Goal: Task Accomplishment & Management: Use online tool/utility

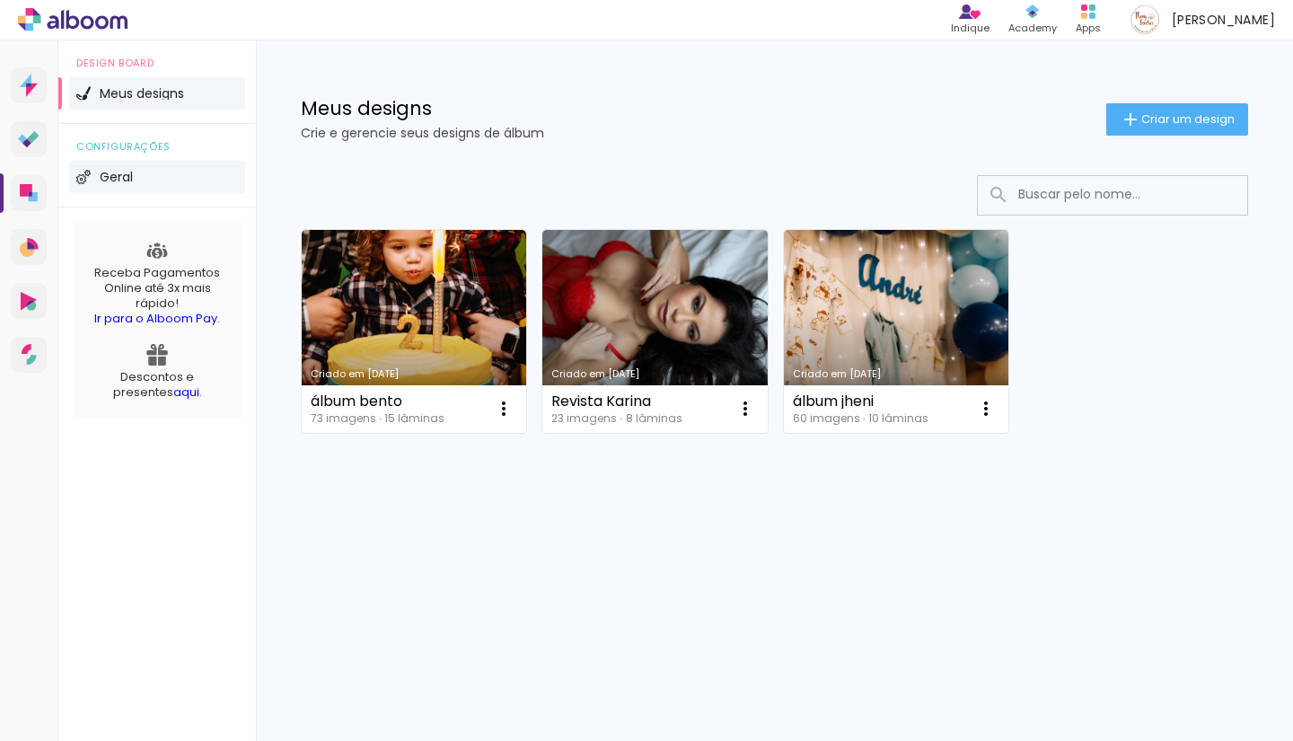
click at [131, 178] on span "Geral" at bounding box center [116, 177] width 33 height 13
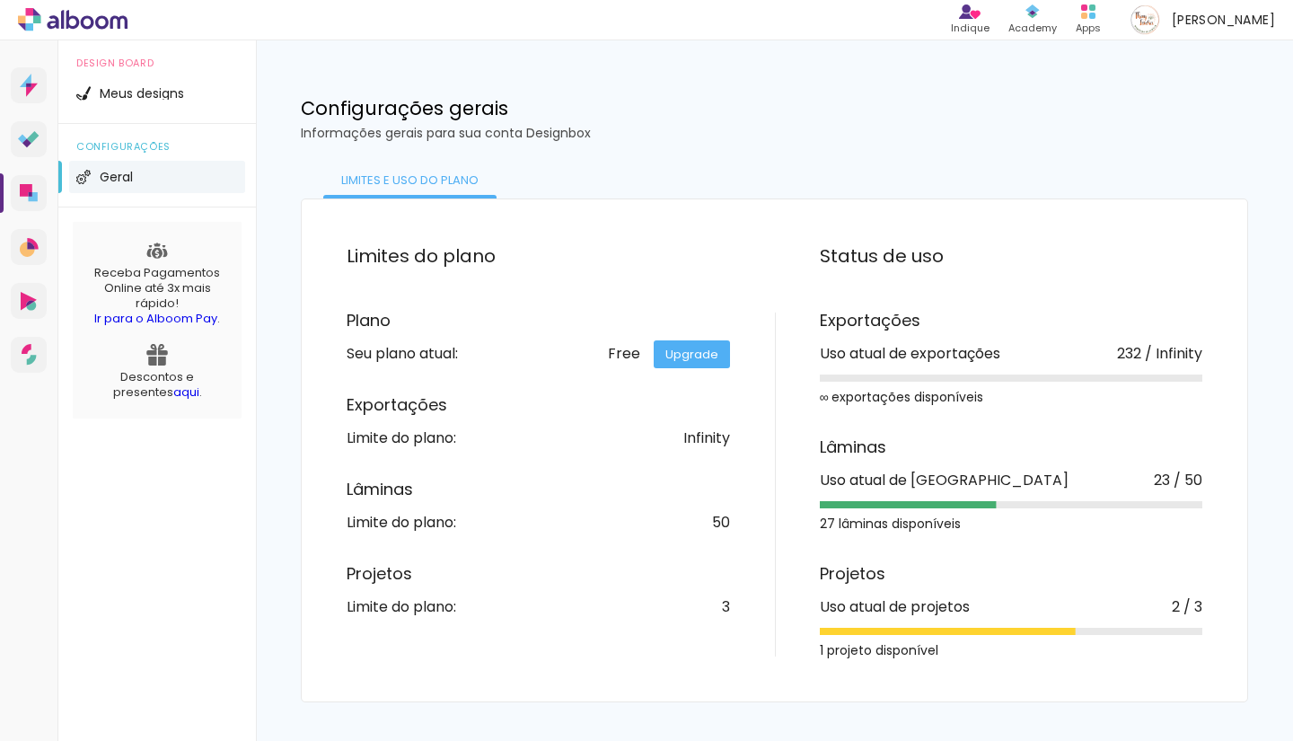
click at [85, 173] on img at bounding box center [83, 177] width 14 height 14
click at [97, 105] on li "Meus designs" at bounding box center [157, 93] width 176 height 32
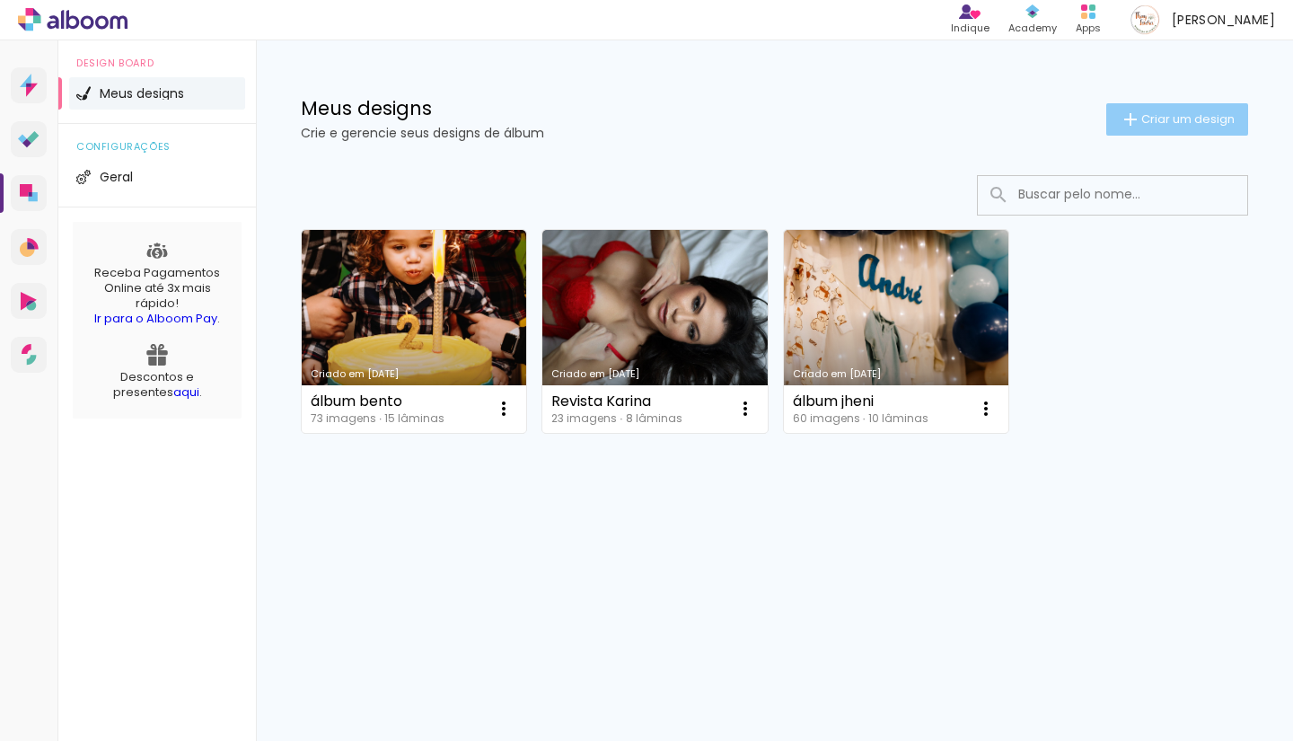
click at [1189, 122] on span "Criar um design" at bounding box center [1188, 119] width 93 height 12
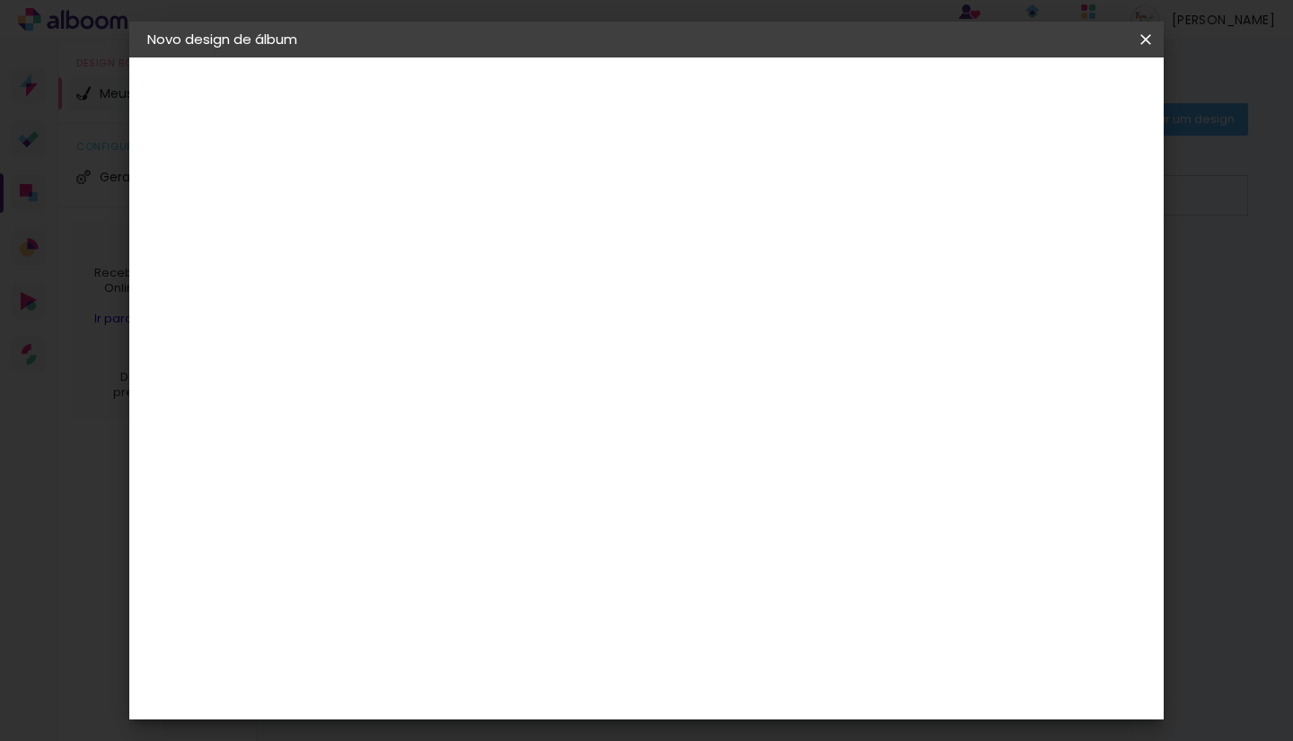
click at [441, 253] on input at bounding box center [441, 241] width 0 height 28
type input "álbum luísa"
type paper-input "álbum luísa"
click at [625, 89] on paper-button "Avançar" at bounding box center [581, 95] width 88 height 31
click at [545, 338] on input at bounding box center [486, 342] width 181 height 22
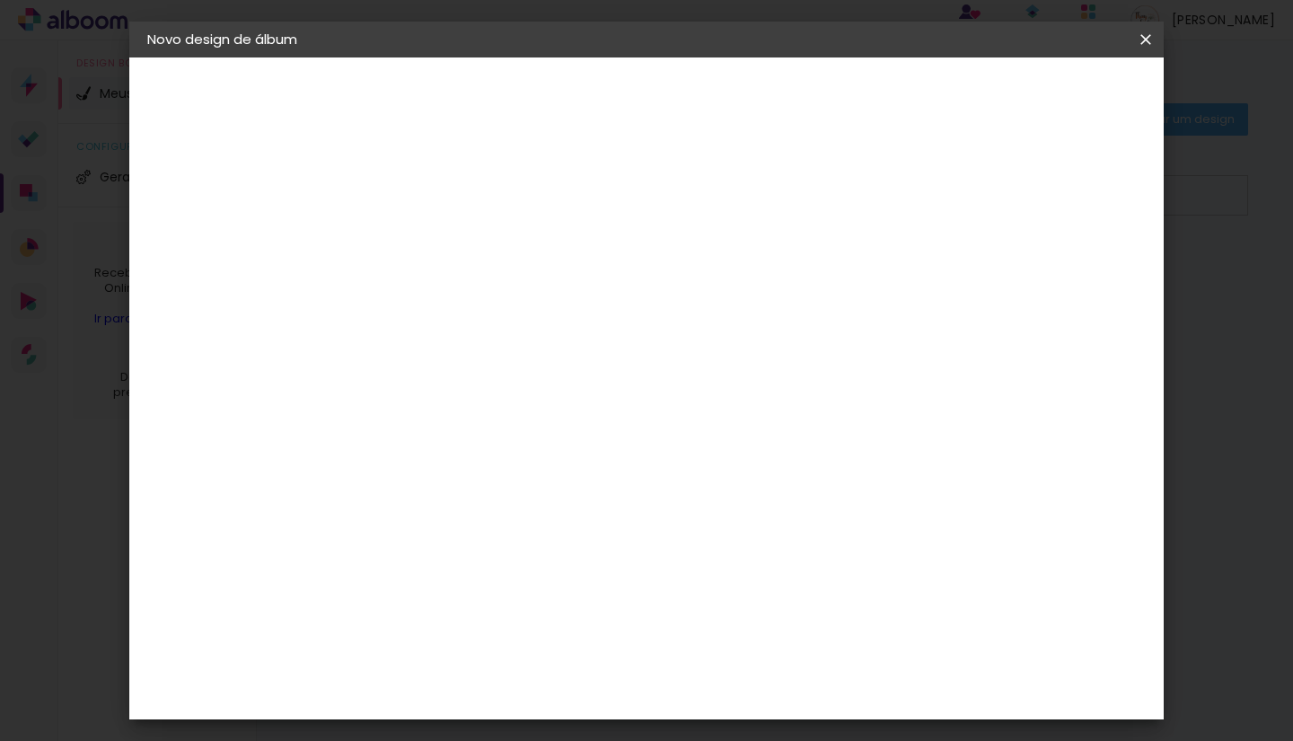
type input "tic"
type paper-input "tic"
click at [460, 401] on div "Ticcolor" at bounding box center [457, 406] width 57 height 14
click at [0, 0] on slot "Avançar" at bounding box center [0, 0] width 0 height 0
click at [511, 300] on input "text" at bounding box center [476, 313] width 70 height 28
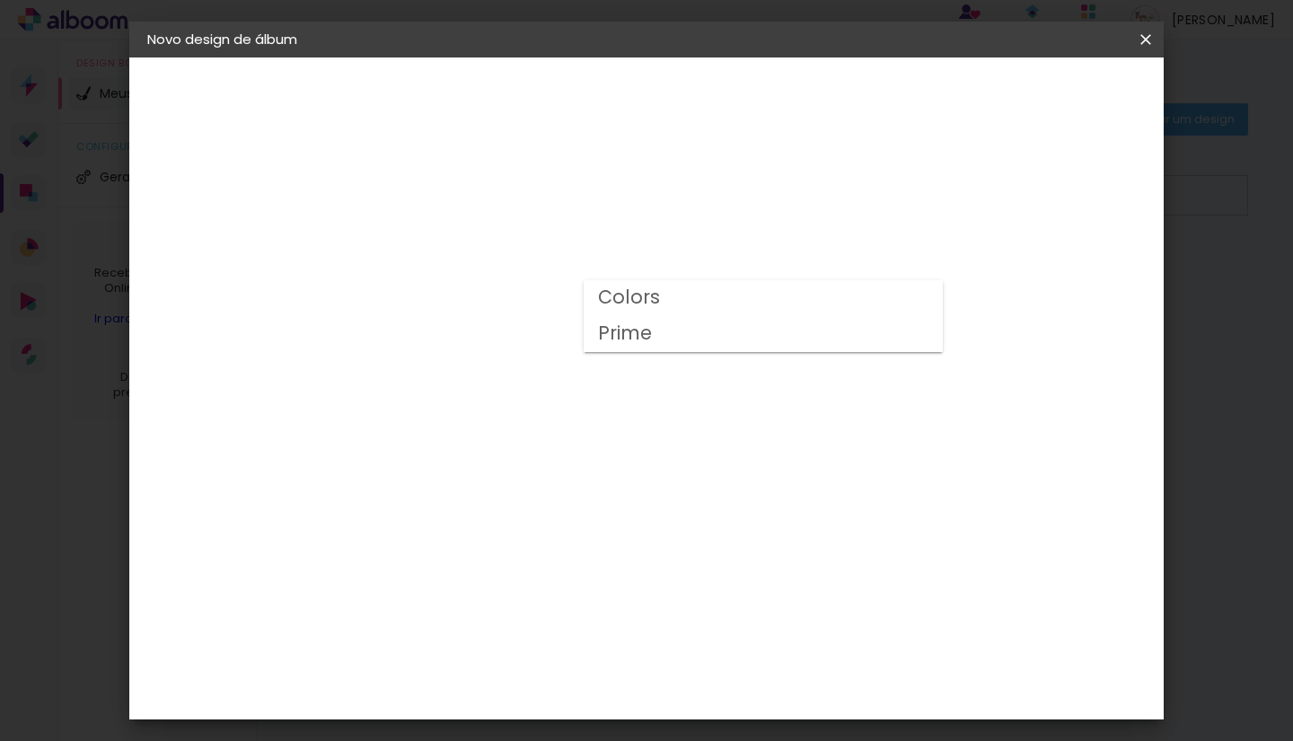
click at [702, 329] on paper-item "Prime" at bounding box center [763, 334] width 359 height 36
type input "Prime"
click at [562, 627] on span "25 × 25" at bounding box center [521, 651] width 84 height 48
click at [0, 0] on slot "Avançar" at bounding box center [0, 0] width 0 height 0
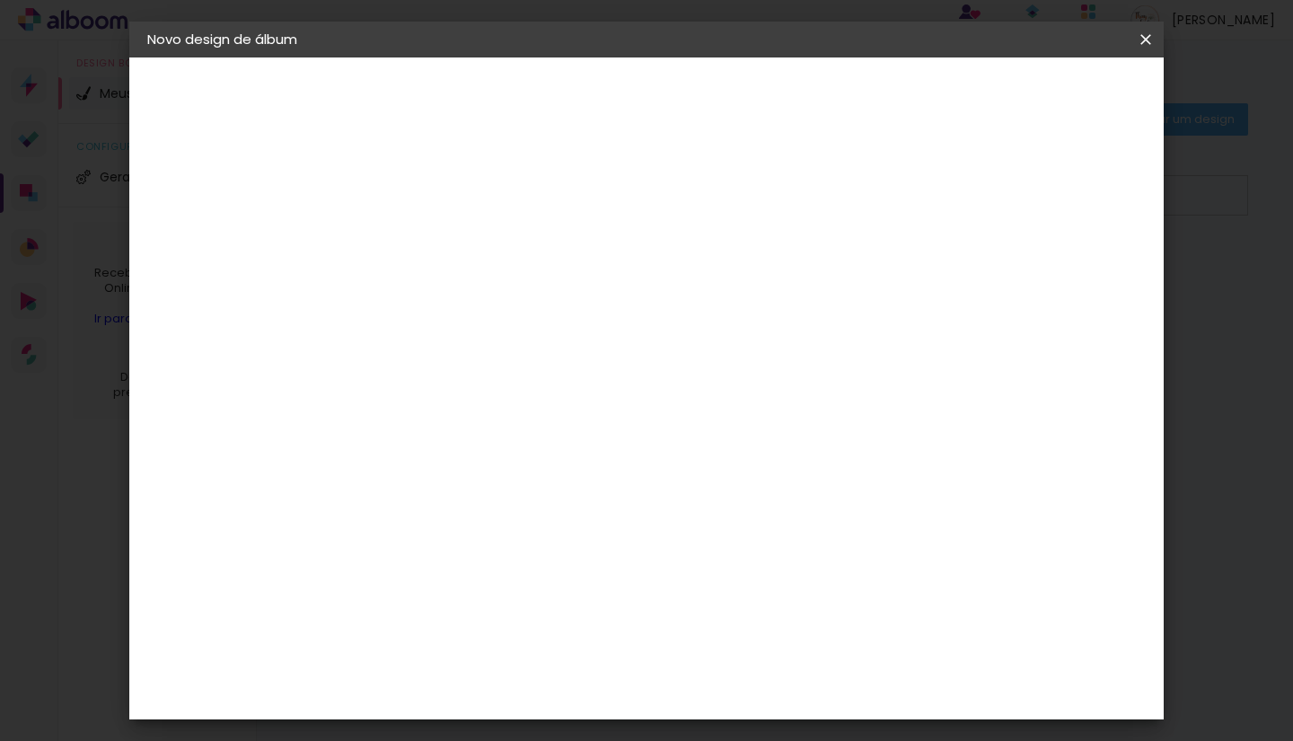
click at [0, 0] on slot "Mostrar sangria" at bounding box center [0, 0] width 0 height 0
type paper-checkbox "on"
click at [1065, 106] on paper-button "Iniciar design" at bounding box center [1007, 95] width 118 height 31
